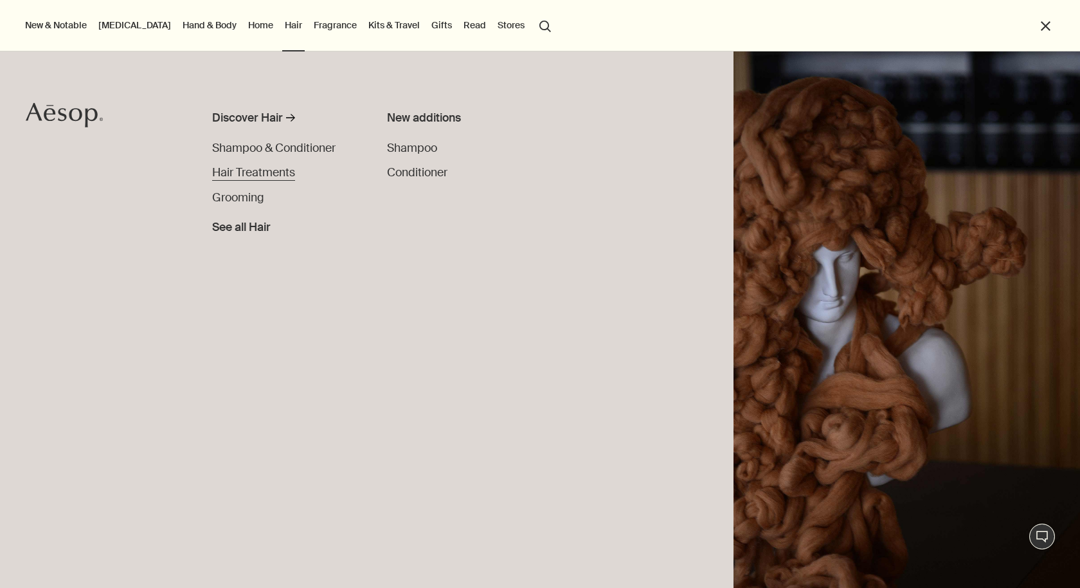
click at [255, 172] on span "Hair Treatments" at bounding box center [253, 172] width 83 height 14
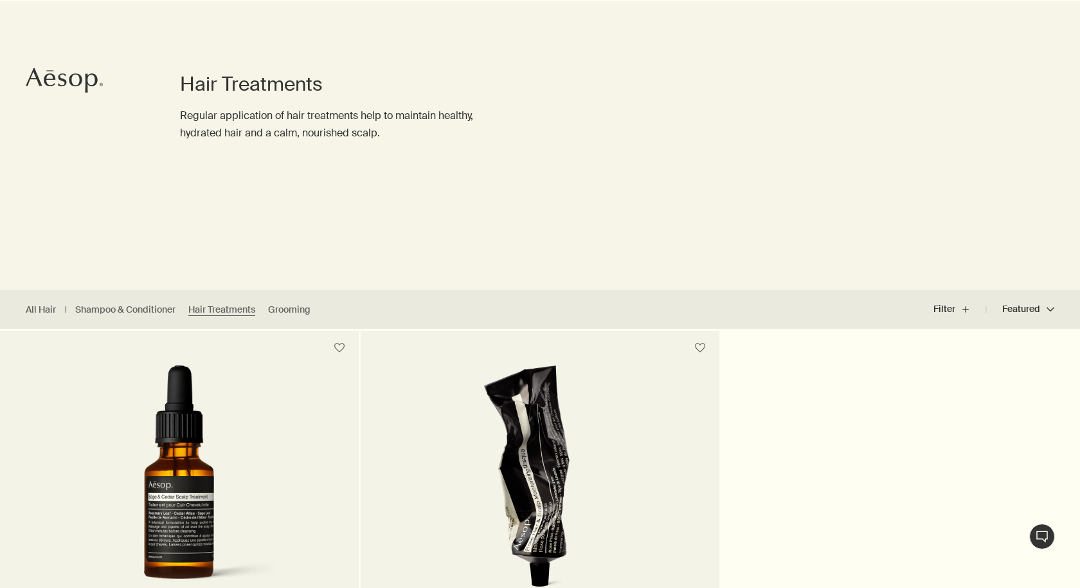
scroll to position [243, 0]
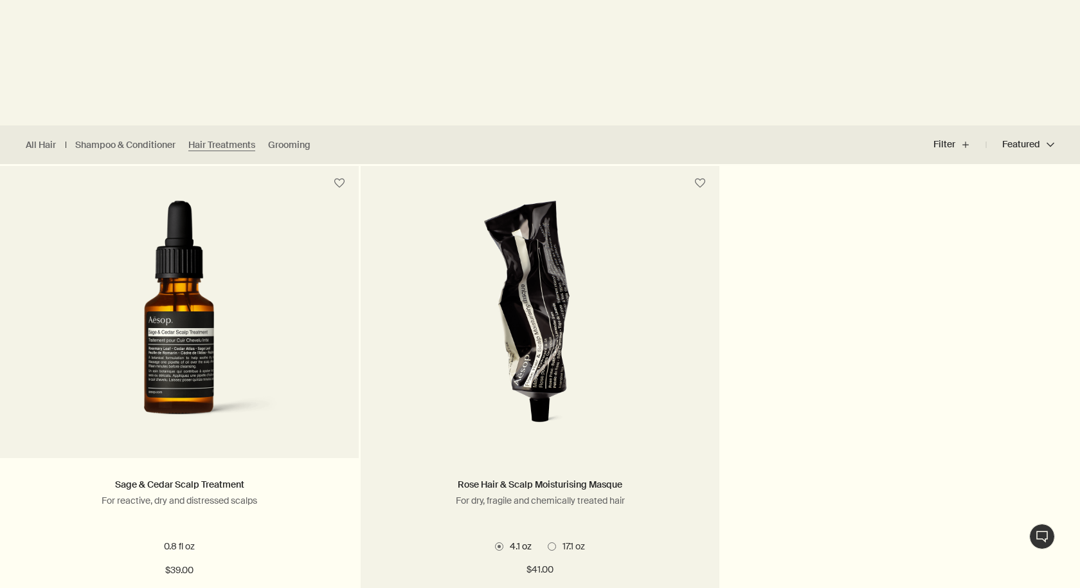
click at [554, 358] on img at bounding box center [540, 320] width 201 height 238
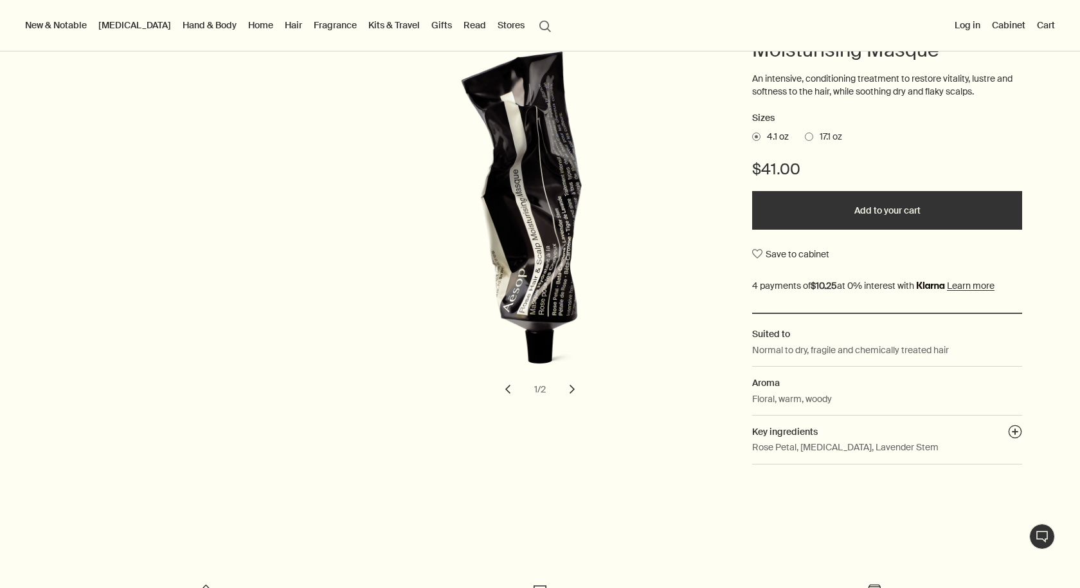
scroll to position [176, 0]
click at [565, 388] on button "chevron" at bounding box center [572, 388] width 28 height 28
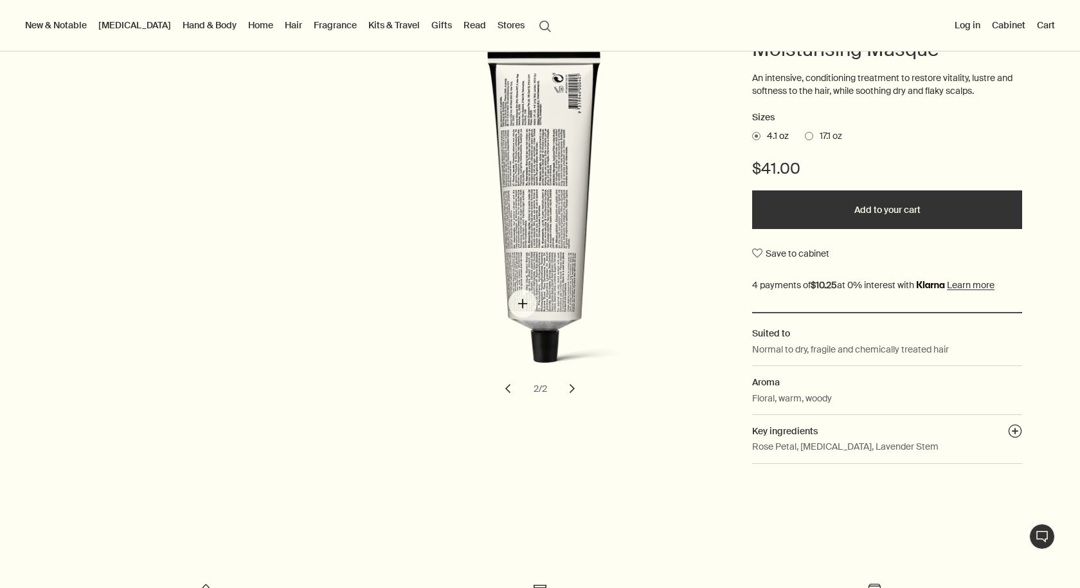
click at [522, 303] on img "Rose Hair & Scalp Moisturising Masque" at bounding box center [544, 219] width 283 height 336
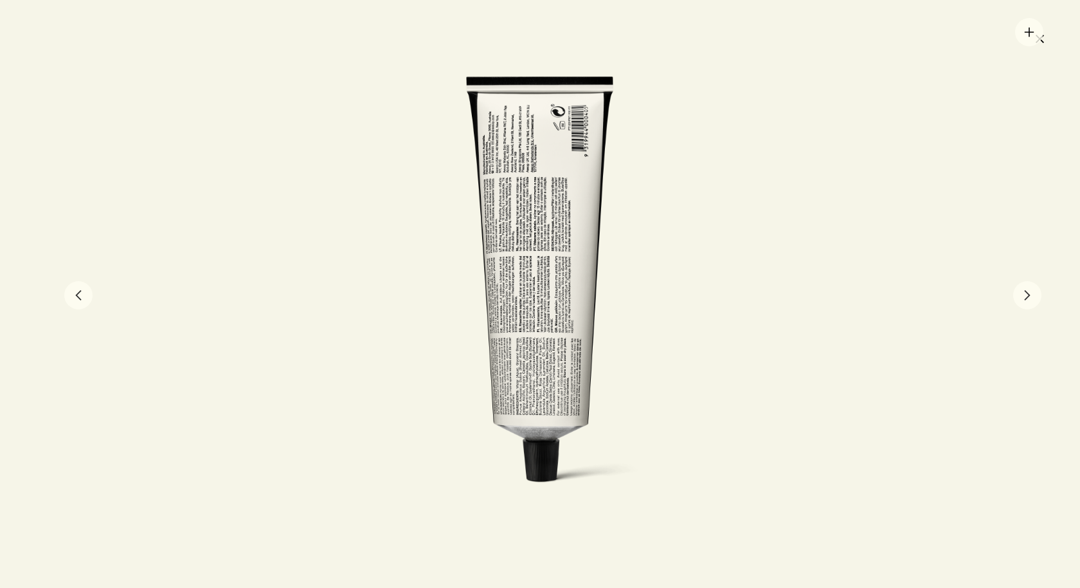
click at [1030, 33] on div at bounding box center [540, 294] width 1080 height 588
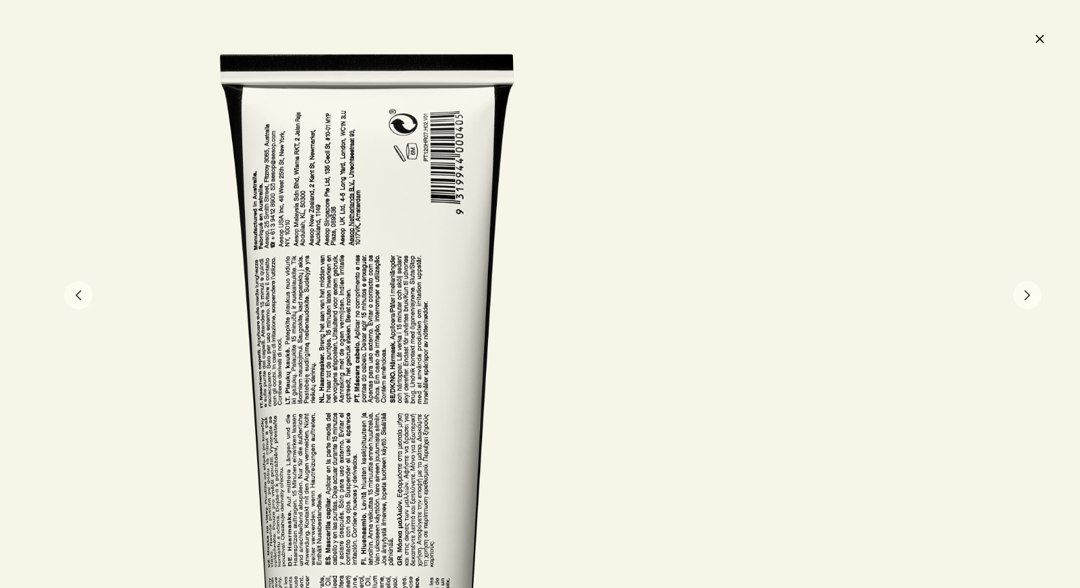
click at [1041, 35] on button "close" at bounding box center [1039, 39] width 15 height 22
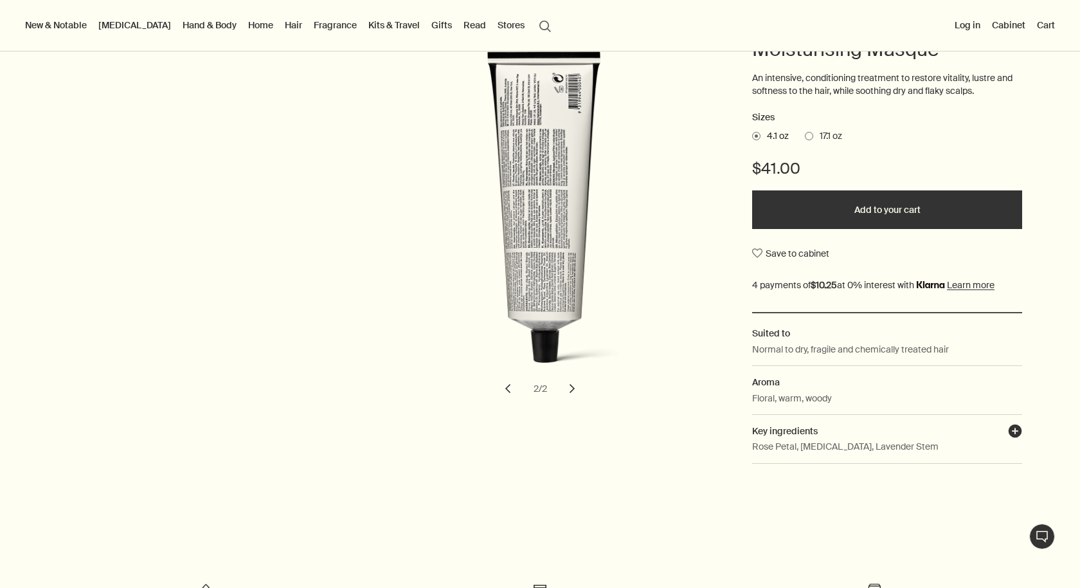
click at [1015, 428] on button "plusAndCloseWithCircle" at bounding box center [1015, 433] width 14 height 18
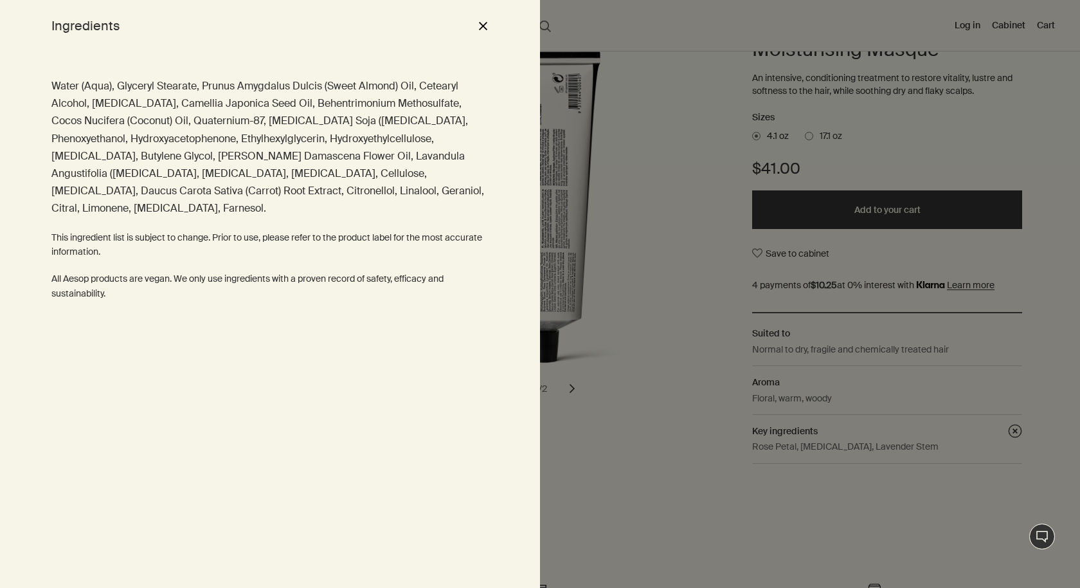
click at [488, 15] on button "close" at bounding box center [482, 26] width 15 height 22
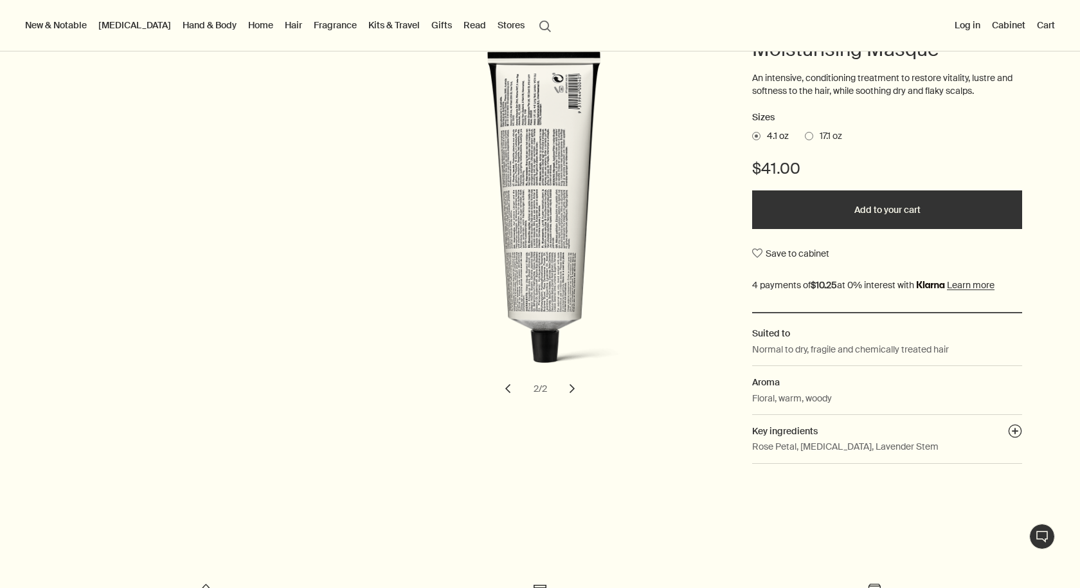
click at [513, 392] on button "chevron" at bounding box center [508, 388] width 28 height 28
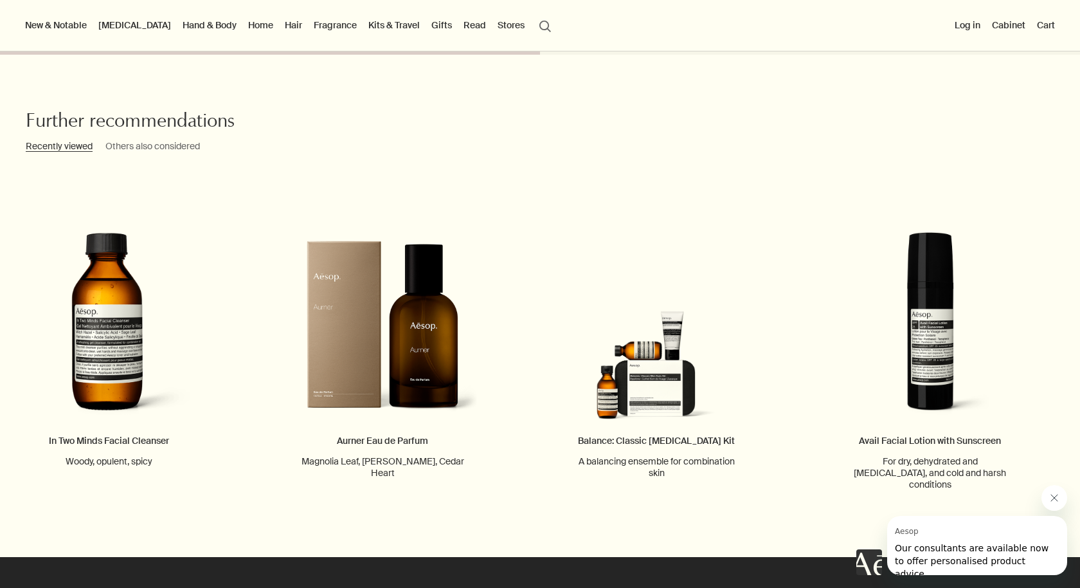
scroll to position [1411, 0]
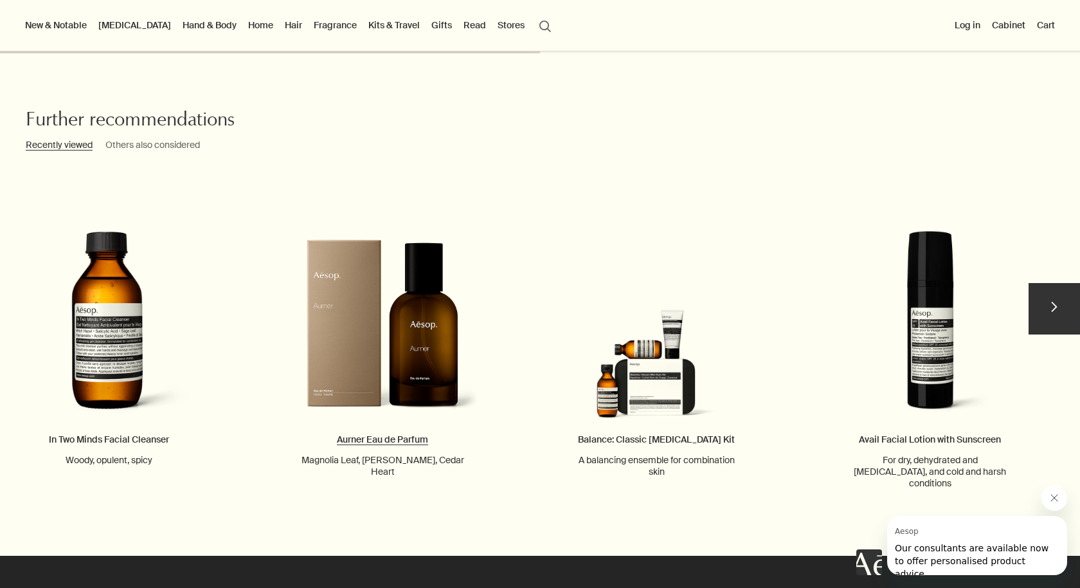
click at [391, 341] on link "Aurner Eau de Parfum Magnolia Leaf, Roman Chamomile, Cedar Heart" at bounding box center [383, 322] width 192 height 309
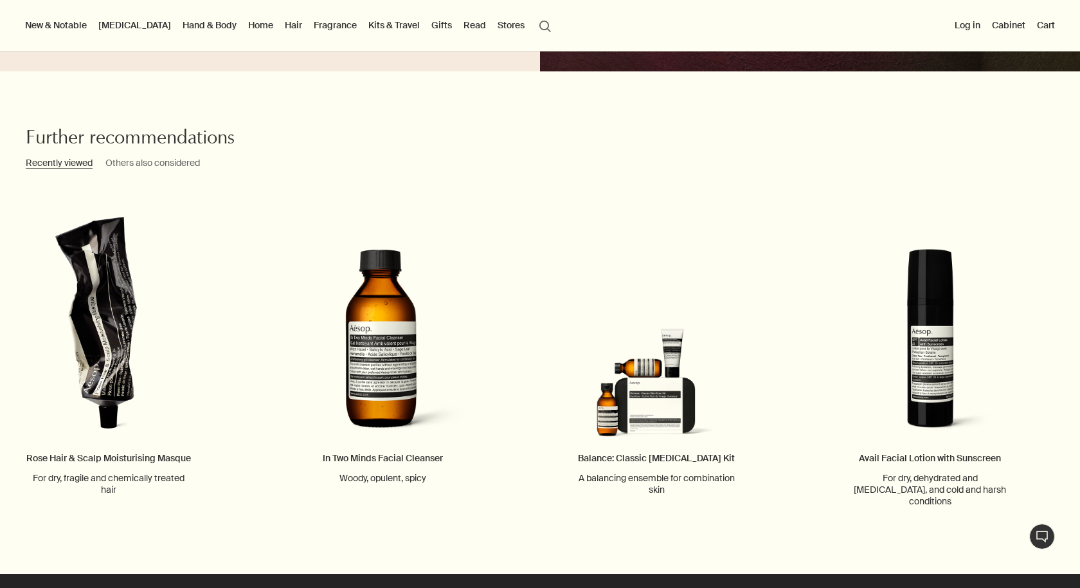
scroll to position [1990, 0]
